Goal: Find specific page/section: Find specific page/section

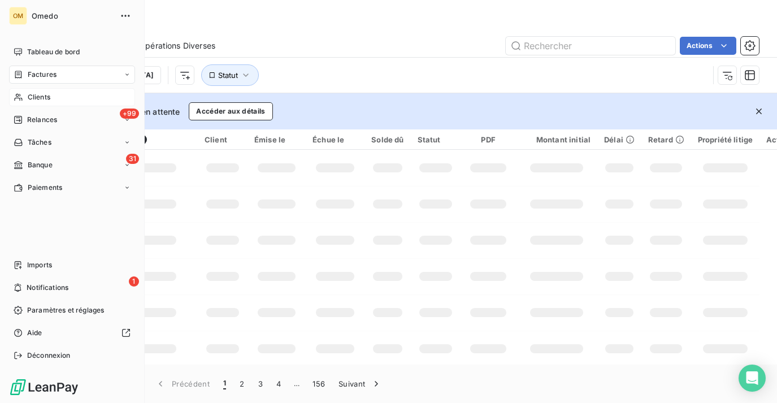
click at [38, 99] on span "Clients" at bounding box center [39, 97] width 23 height 10
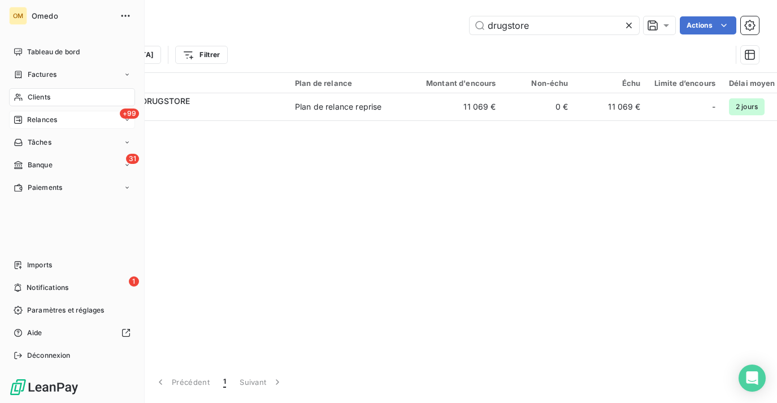
click at [44, 116] on span "Relances" at bounding box center [42, 120] width 30 height 10
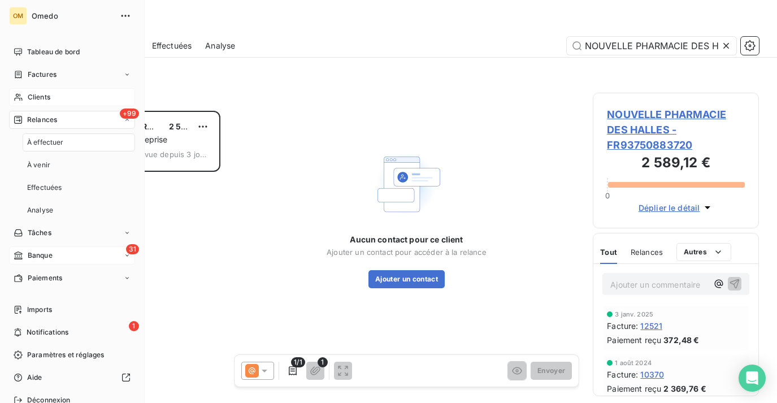
click at [53, 258] on div "31 Banque" at bounding box center [72, 255] width 126 height 18
